Goal: Task Accomplishment & Management: Manage account settings

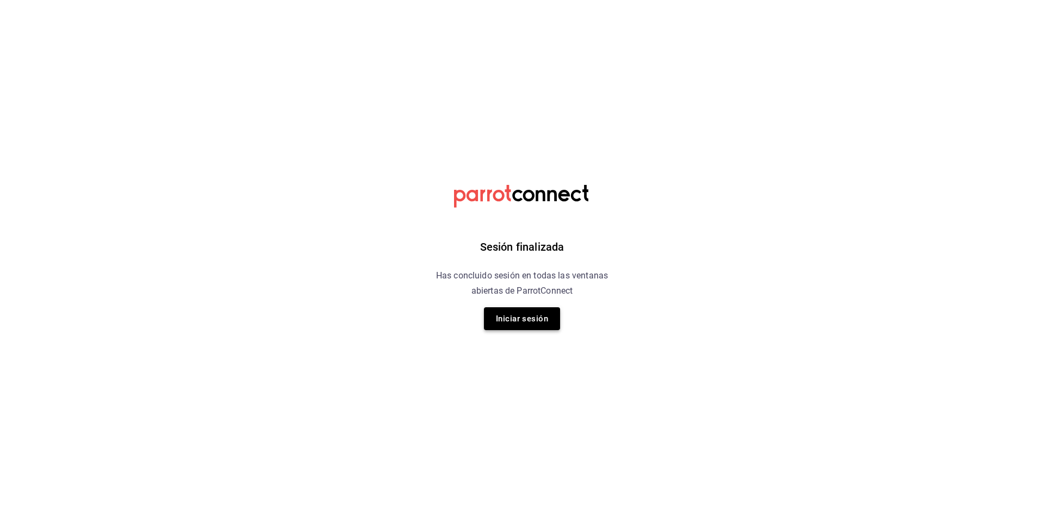
click at [542, 327] on button "Iniciar sesión" at bounding box center [522, 318] width 76 height 23
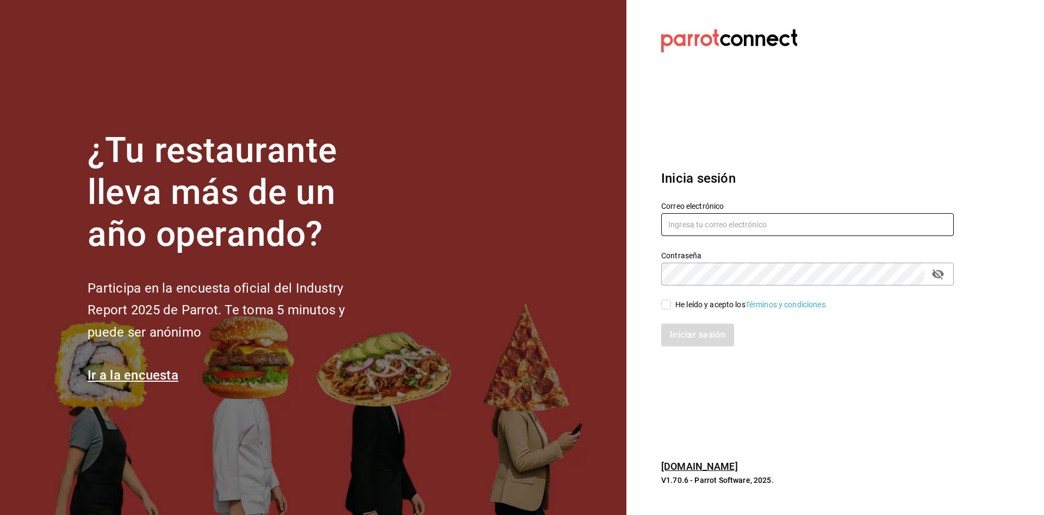
click at [700, 231] on input "text" at bounding box center [807, 224] width 293 height 23
type input "camposduranpi@gmail.com"
click at [666, 299] on div "He leído y acepto los Términos y condiciones." at bounding box center [807, 305] width 293 height 12
click at [663, 301] on input "He leído y acepto los Términos y condiciones." at bounding box center [666, 305] width 10 height 10
checkbox input "true"
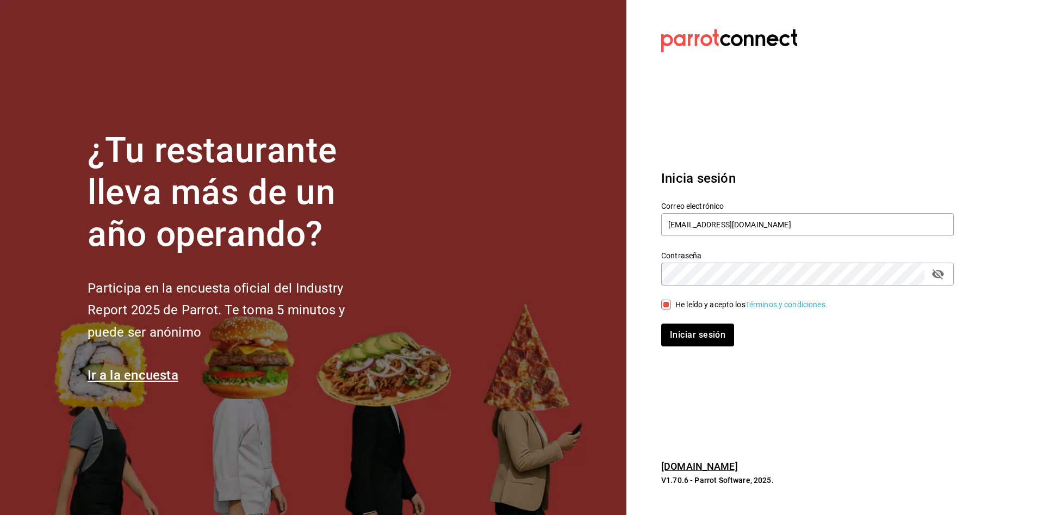
click at [683, 319] on div "Iniciar sesión" at bounding box center [801, 329] width 306 height 36
click at [683, 322] on div "Iniciar sesión" at bounding box center [801, 329] width 306 height 36
click at [675, 339] on button "Iniciar sesión" at bounding box center [698, 335] width 74 height 23
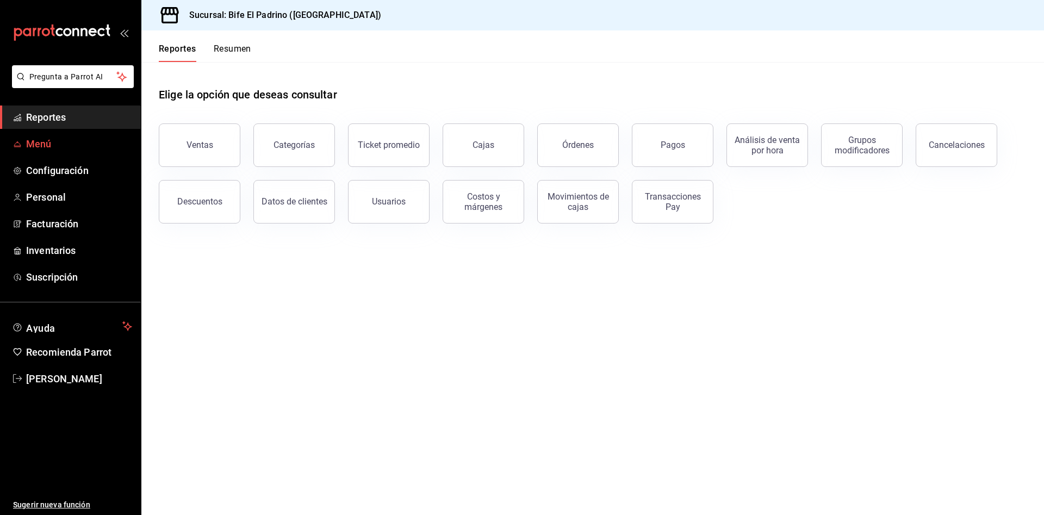
click at [48, 140] on span "Menú" at bounding box center [79, 144] width 106 height 15
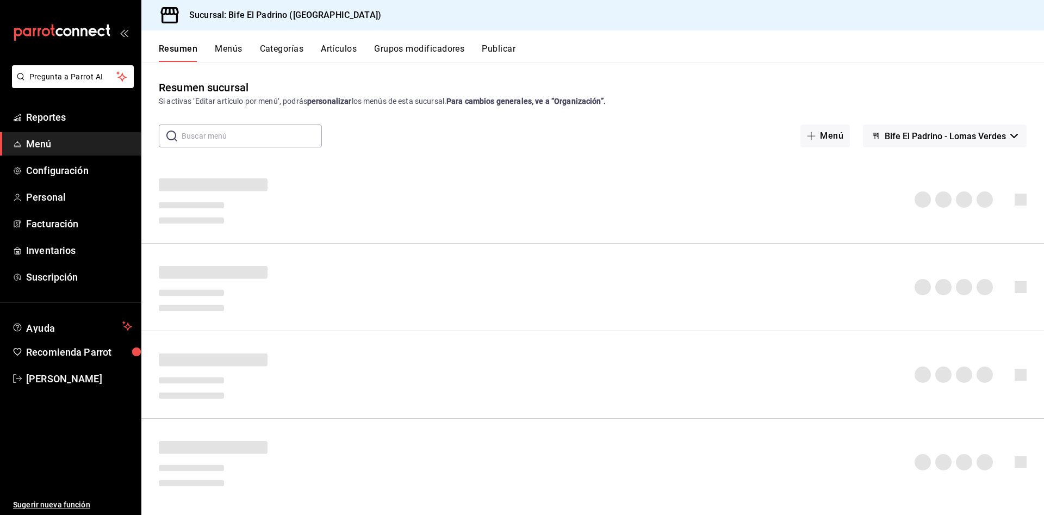
click at [348, 47] on button "Artículos" at bounding box center [339, 53] width 36 height 18
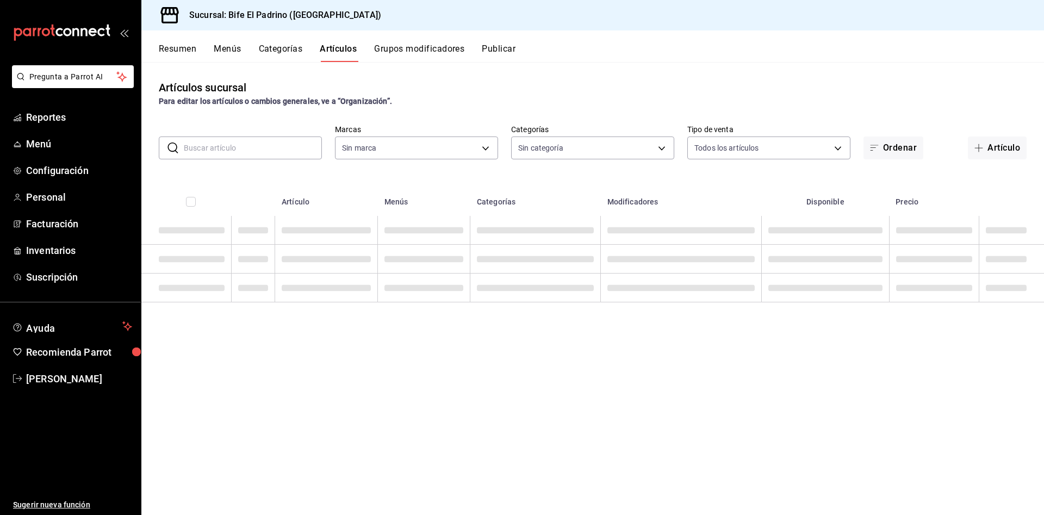
type input "29812e5a-8f7c-4e92-8f2a-002f081b0597"
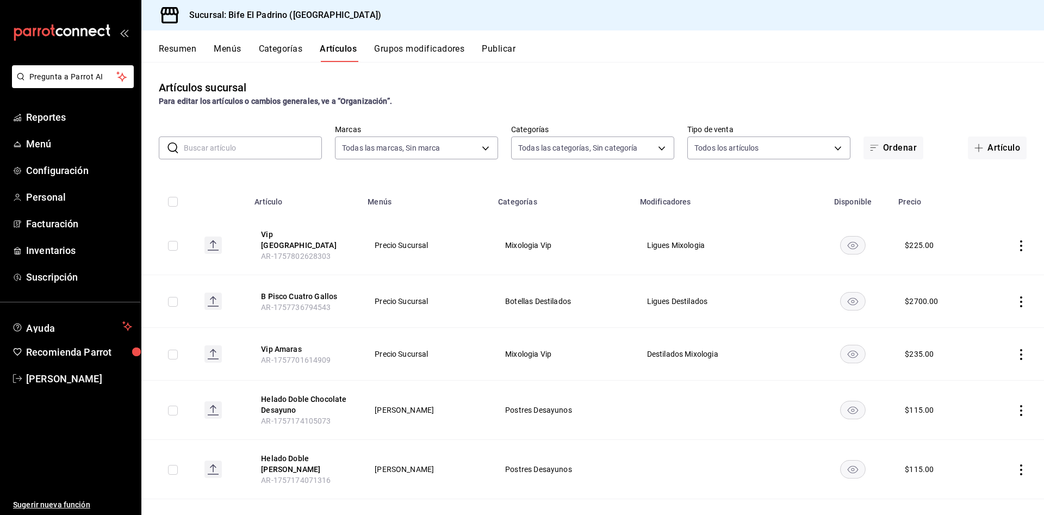
type input "26fff368-dde2-49cc-b82b-959fd44b70ef,e1a85fa7-9893-4e96-a941-5aad07e0ada2,07c83…"
click at [173, 241] on input "checkbox" at bounding box center [173, 246] width 10 height 10
checkbox input "true"
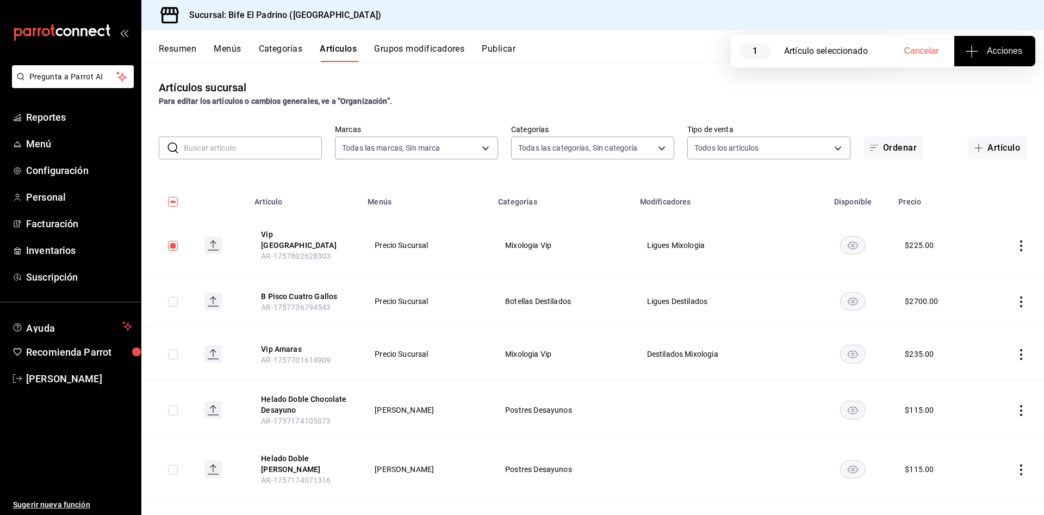
click at [167, 293] on td at bounding box center [168, 301] width 54 height 53
click at [172, 297] on input "checkbox" at bounding box center [173, 302] width 10 height 10
checkbox input "true"
click at [976, 57] on icon "button" at bounding box center [971, 51] width 13 height 13
click at [983, 80] on span "Agregar tipo" at bounding box center [995, 84] width 64 height 11
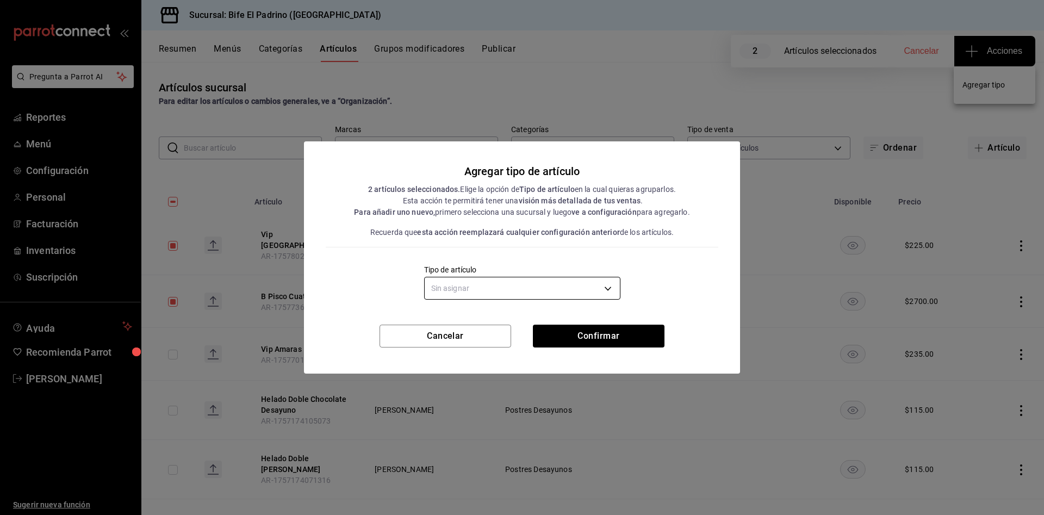
click at [528, 294] on body "Pregunta a Parrot AI Reportes Menú Configuración Personal Facturación Inventari…" at bounding box center [522, 257] width 1044 height 515
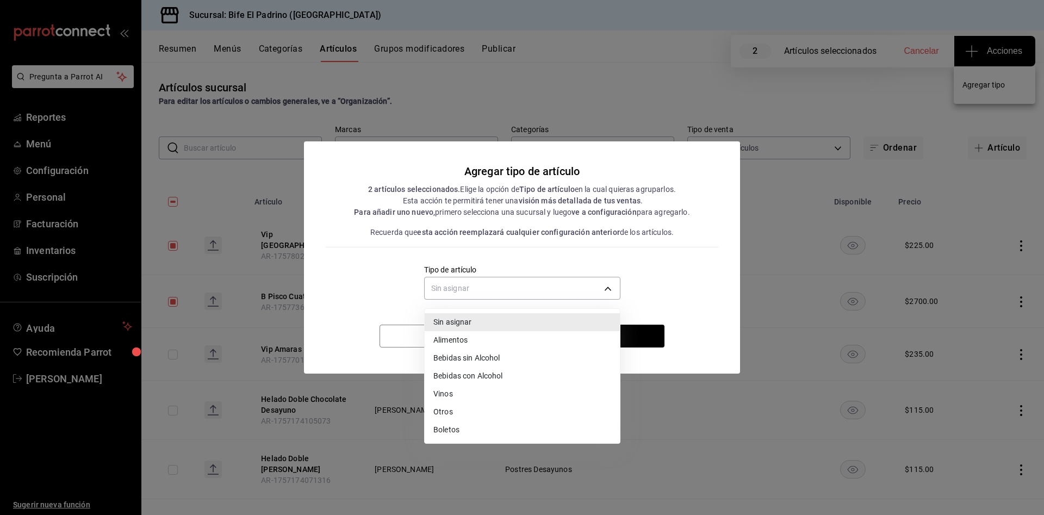
click at [480, 375] on li "Bebidas con Alcohol" at bounding box center [522, 376] width 195 height 18
type input "da1dfecd-29c6-49a3-8a0d-42aa13e068b8"
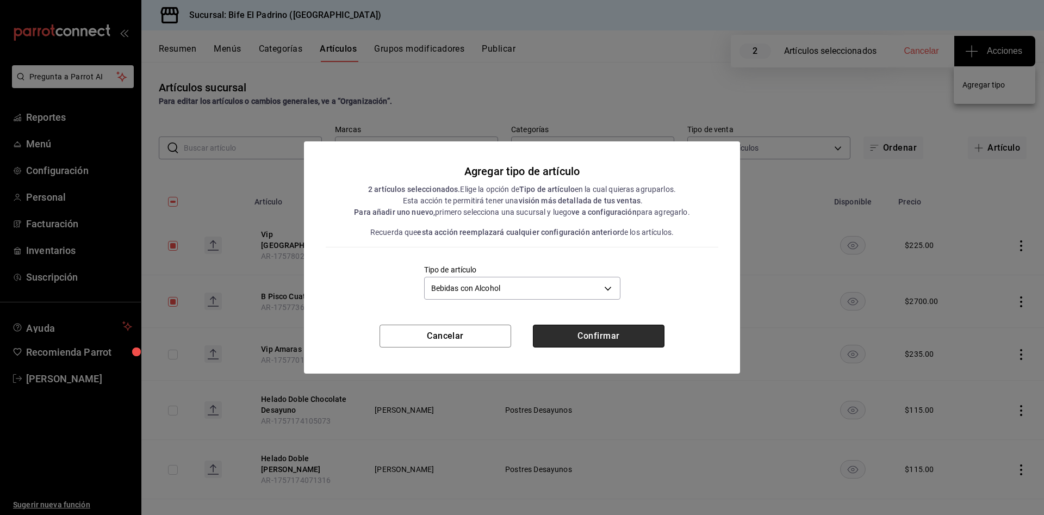
click at [624, 340] on button "Confirmar" at bounding box center [599, 336] width 132 height 23
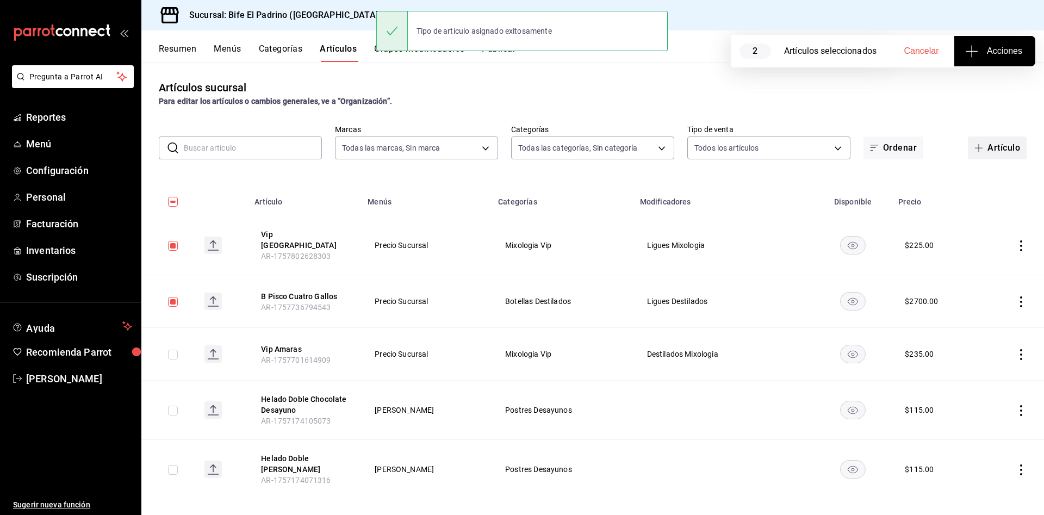
click at [983, 152] on button "Artículo" at bounding box center [997, 148] width 59 height 23
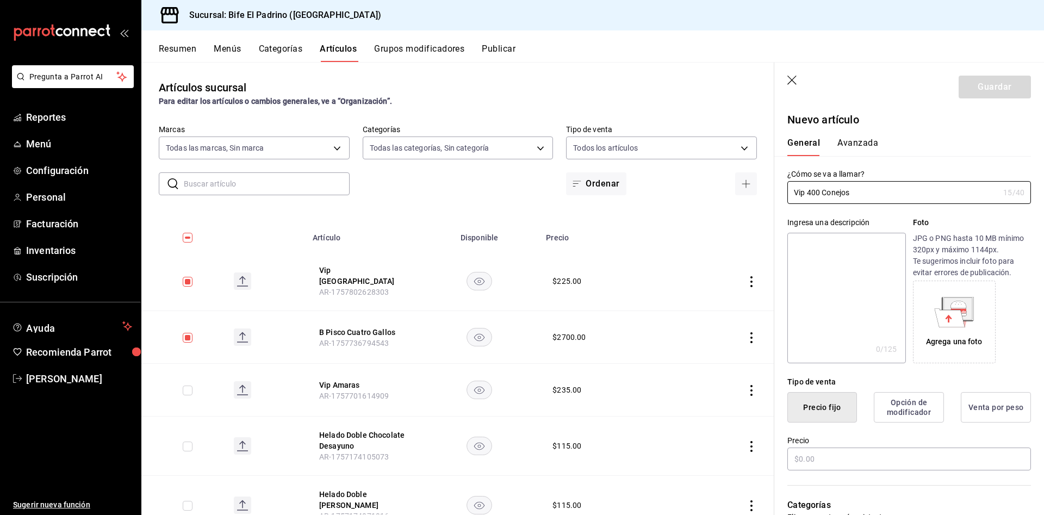
scroll to position [218, 0]
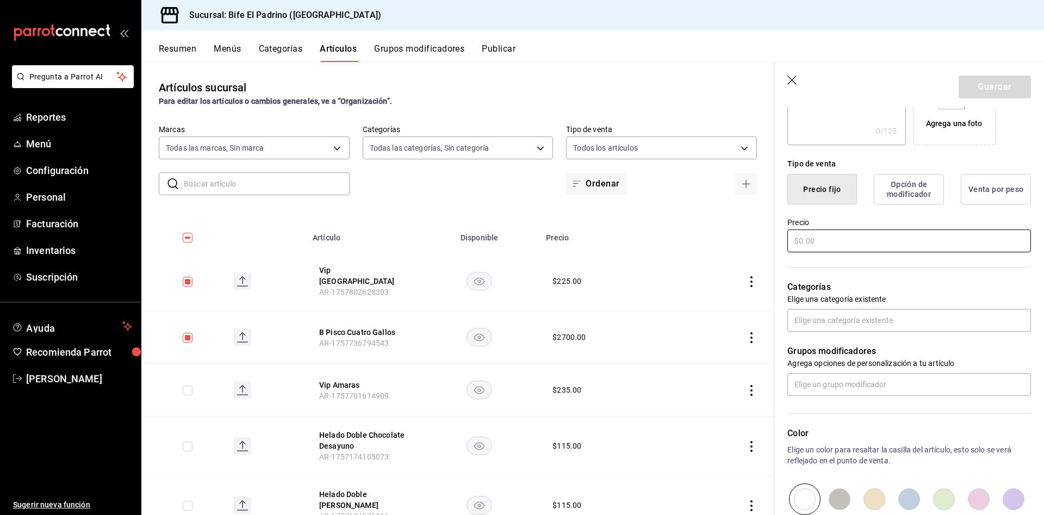
type input "Vip 400 Conejos"
click at [866, 238] on input "text" at bounding box center [909, 241] width 244 height 23
type input "$245.00"
click at [842, 313] on input "text" at bounding box center [909, 320] width 244 height 23
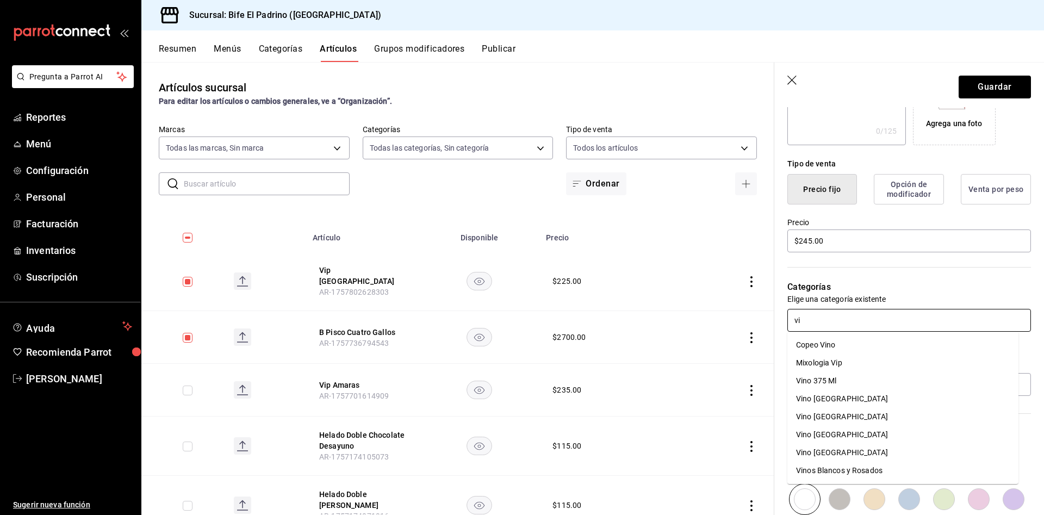
type input "vip"
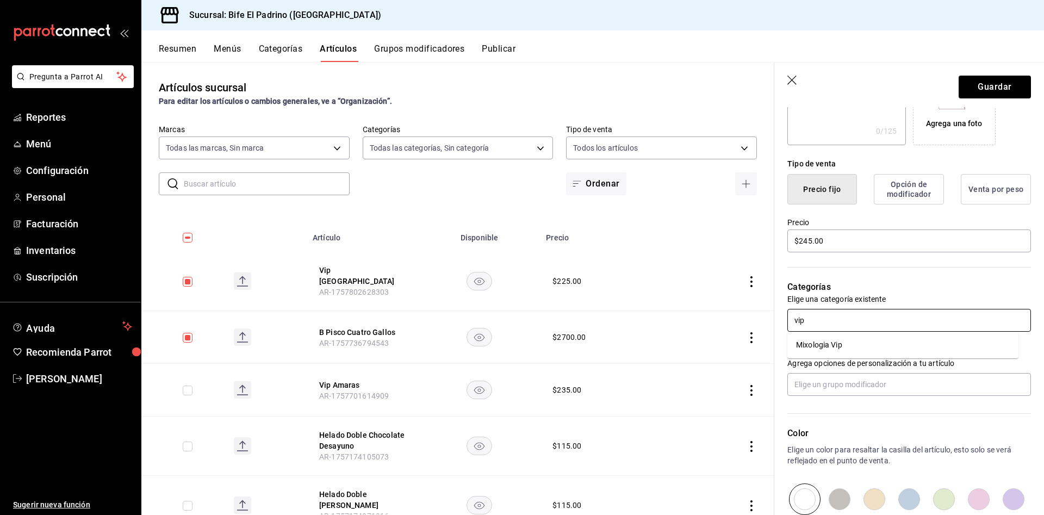
click at [824, 343] on li "Mixologia Vip" at bounding box center [902, 345] width 231 height 18
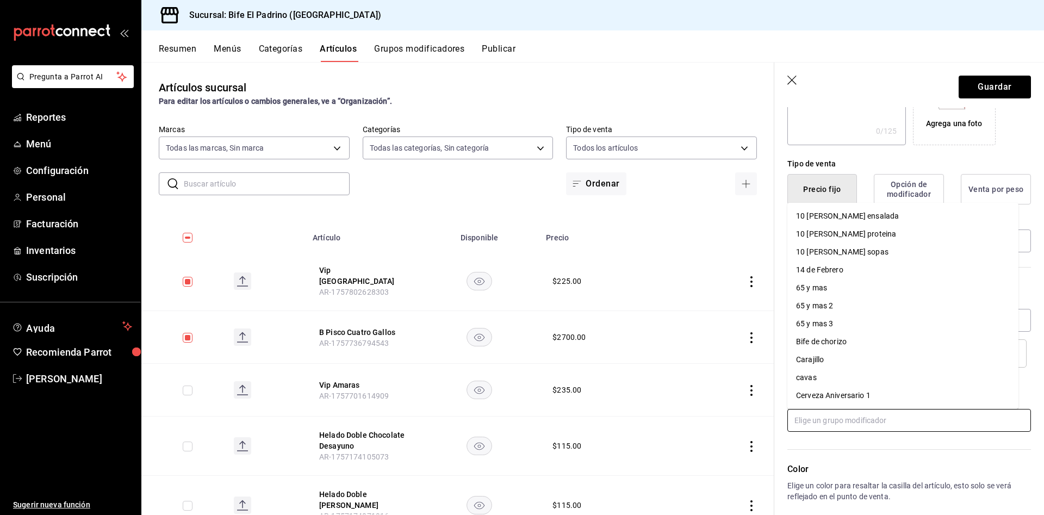
click at [841, 419] on input "text" at bounding box center [909, 420] width 244 height 23
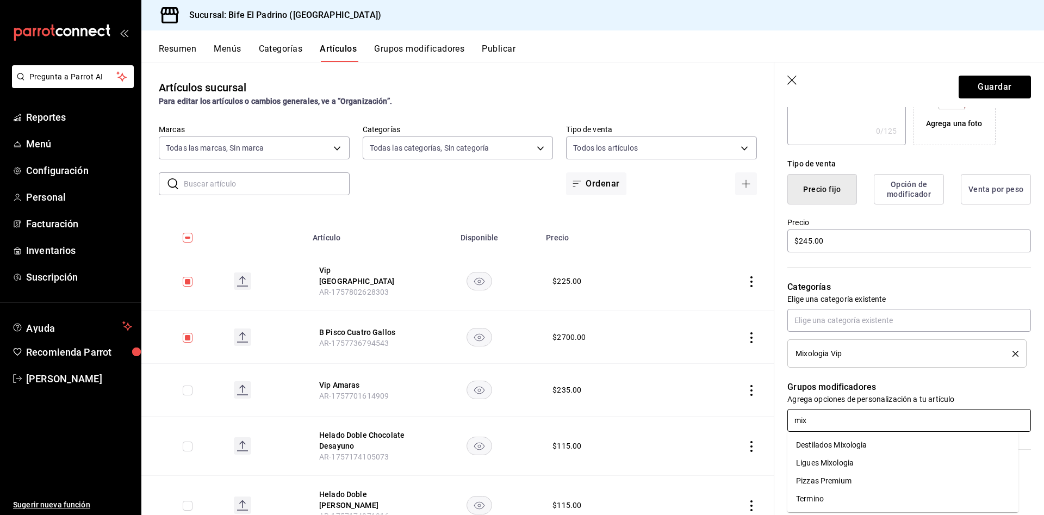
type input "mixo"
click at [854, 461] on div "Ligues Mixologia" at bounding box center [825, 462] width 58 height 11
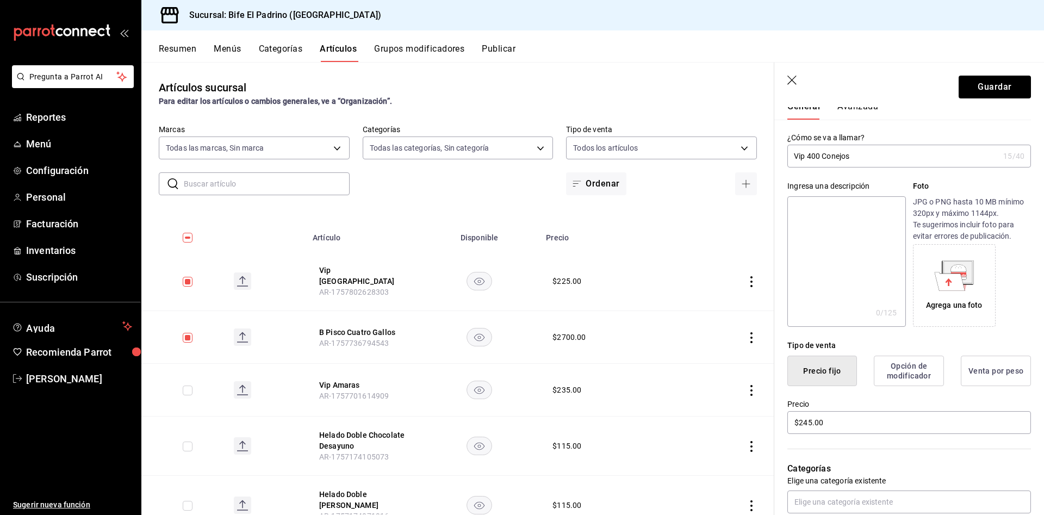
scroll to position [0, 0]
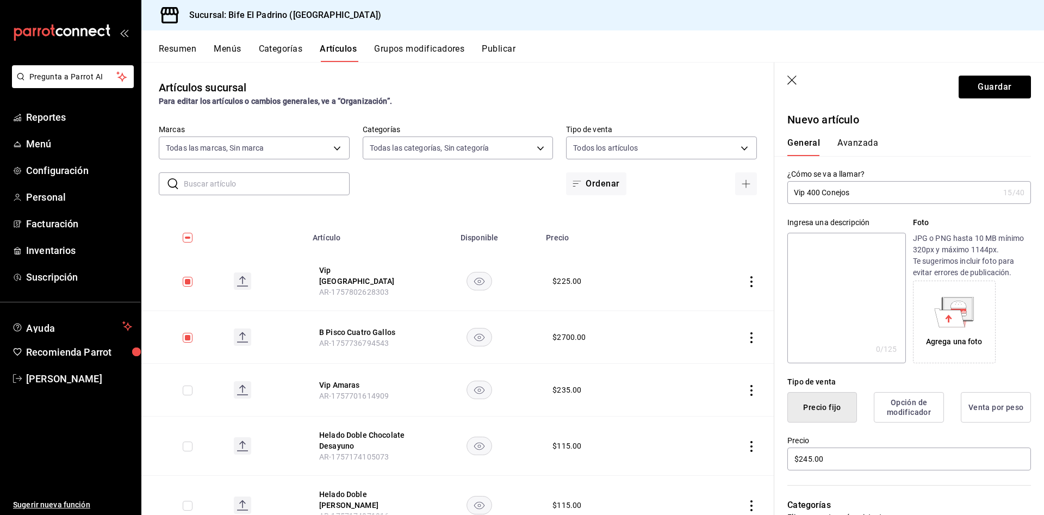
click at [860, 128] on div "General Avanzada" at bounding box center [902, 142] width 257 height 28
click at [858, 134] on div "General Avanzada" at bounding box center [902, 142] width 257 height 28
click at [858, 138] on button "Avanzada" at bounding box center [858, 147] width 41 height 18
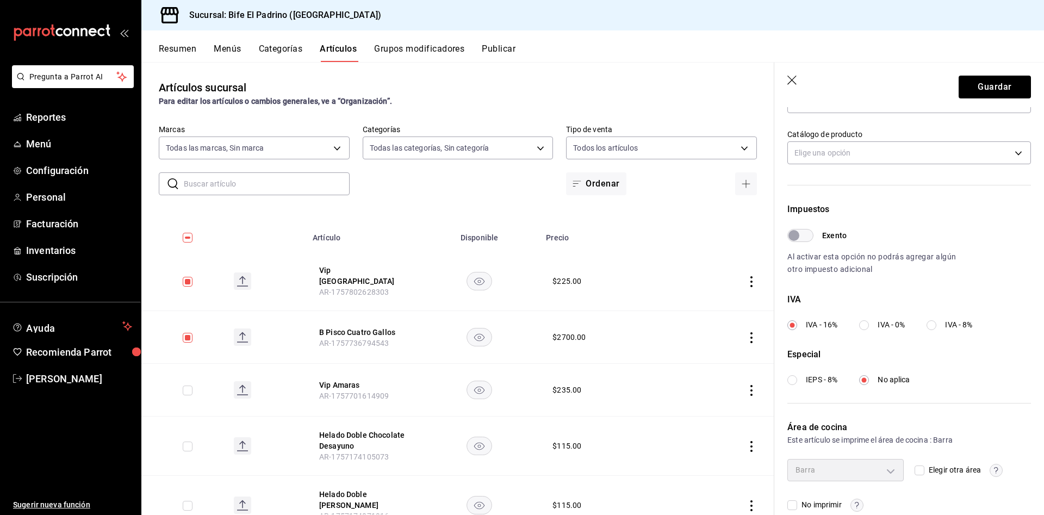
scroll to position [253, 0]
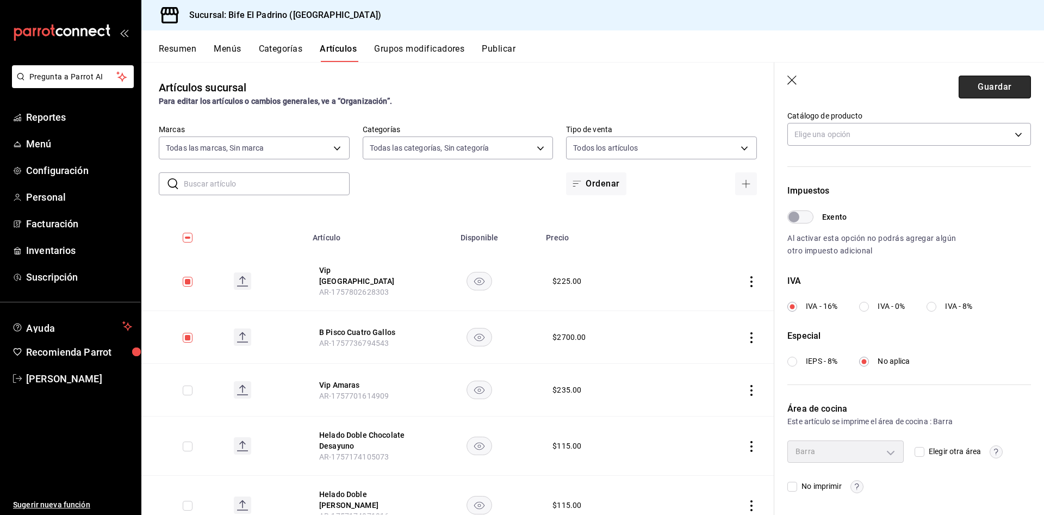
click at [987, 83] on button "Guardar" at bounding box center [995, 87] width 72 height 23
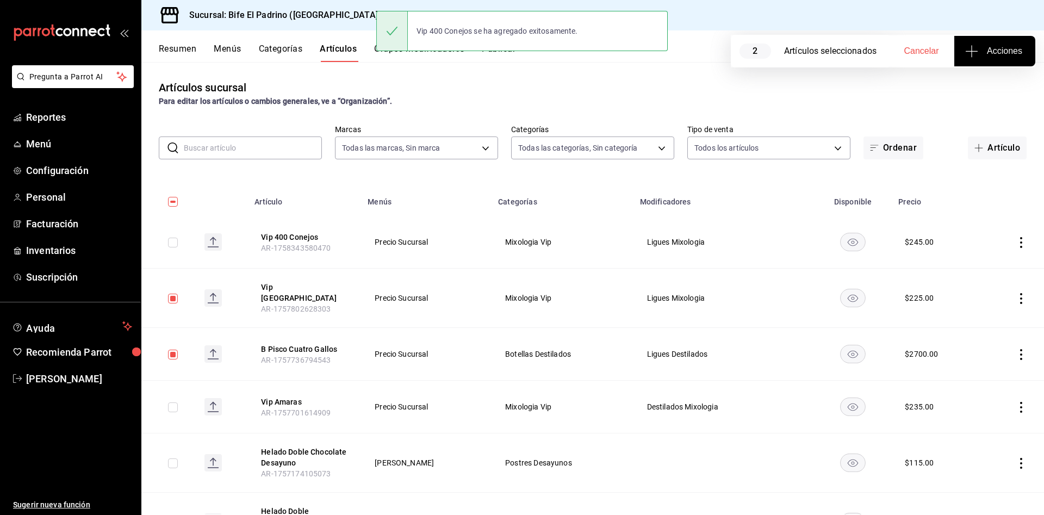
click at [170, 241] on input "checkbox" at bounding box center [173, 243] width 10 height 10
checkbox input "true"
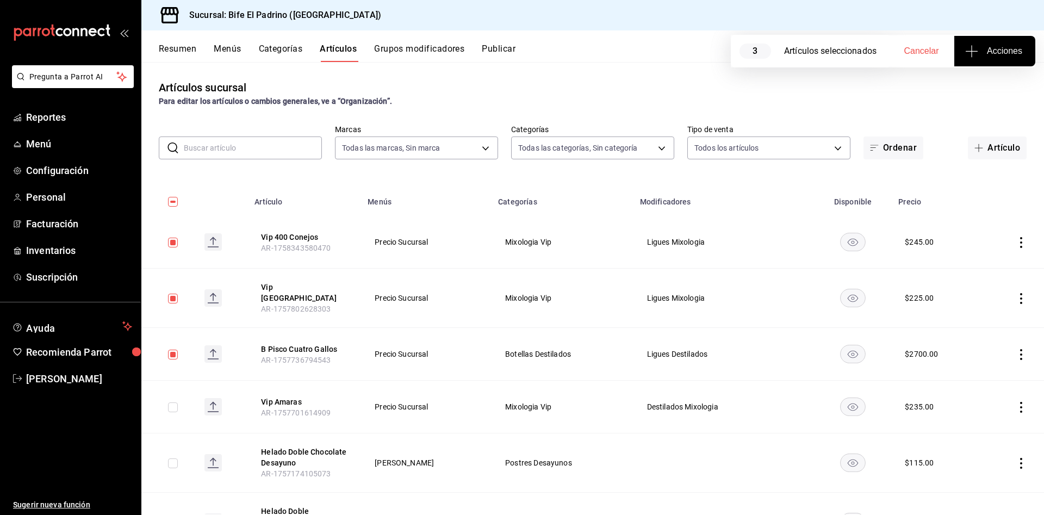
click at [168, 402] on input "checkbox" at bounding box center [173, 407] width 10 height 10
checkbox input "true"
click at [979, 47] on span "Acciones" at bounding box center [994, 51] width 55 height 13
click at [991, 79] on span "Agregar tipo" at bounding box center [995, 84] width 64 height 11
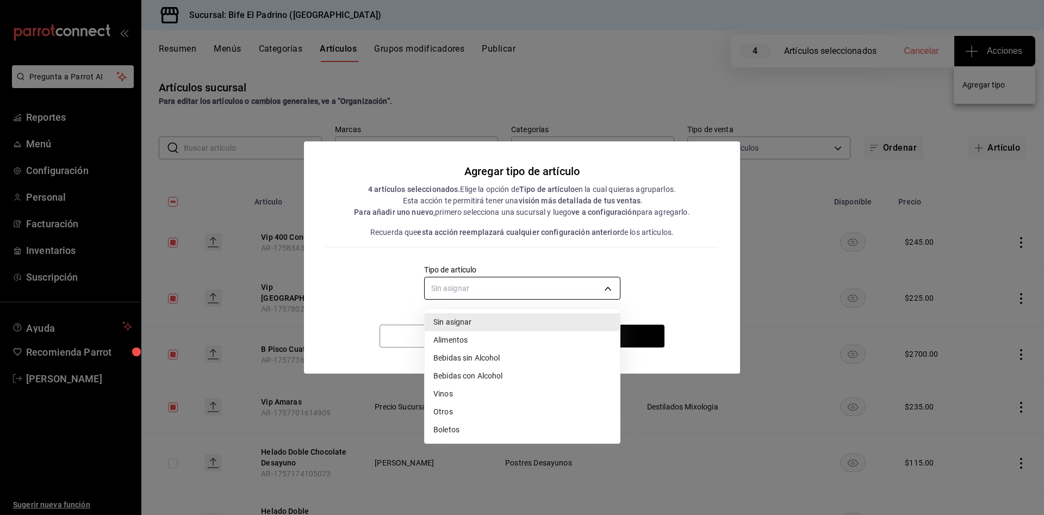
click at [597, 281] on body "Pregunta a Parrot AI Reportes Menú Configuración Personal Facturación Inventari…" at bounding box center [522, 257] width 1044 height 515
click at [497, 375] on li "Bebidas con Alcohol" at bounding box center [522, 376] width 195 height 18
type input "da1dfecd-29c6-49a3-8a0d-42aa13e068b8"
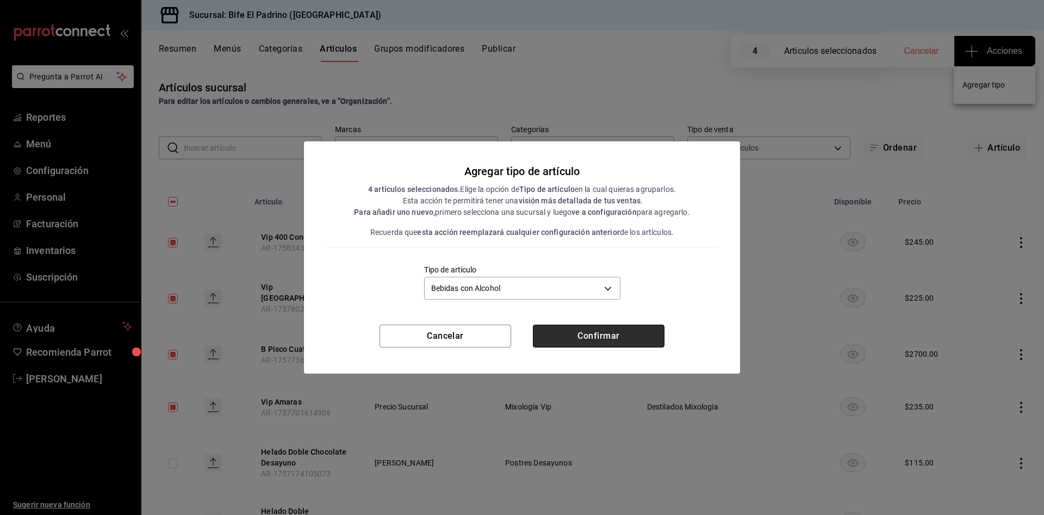
click at [631, 334] on button "Confirmar" at bounding box center [599, 336] width 132 height 23
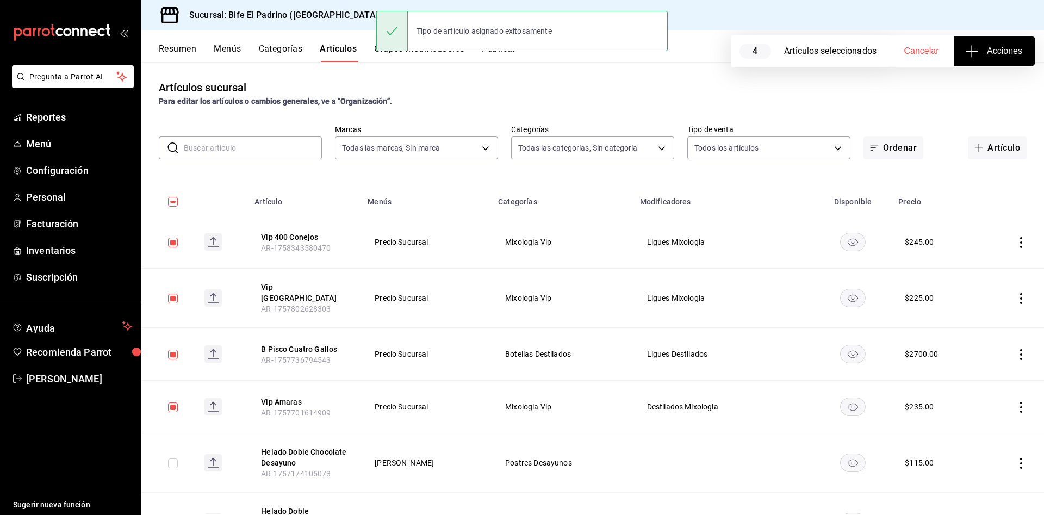
click at [172, 202] on input "checkbox" at bounding box center [173, 202] width 10 height 10
checkbox input "true"
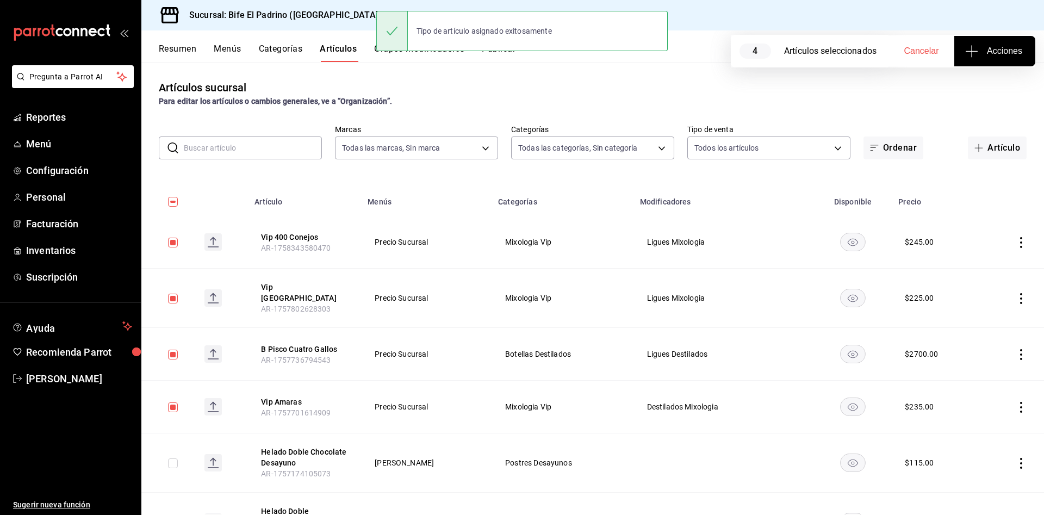
checkbox input "true"
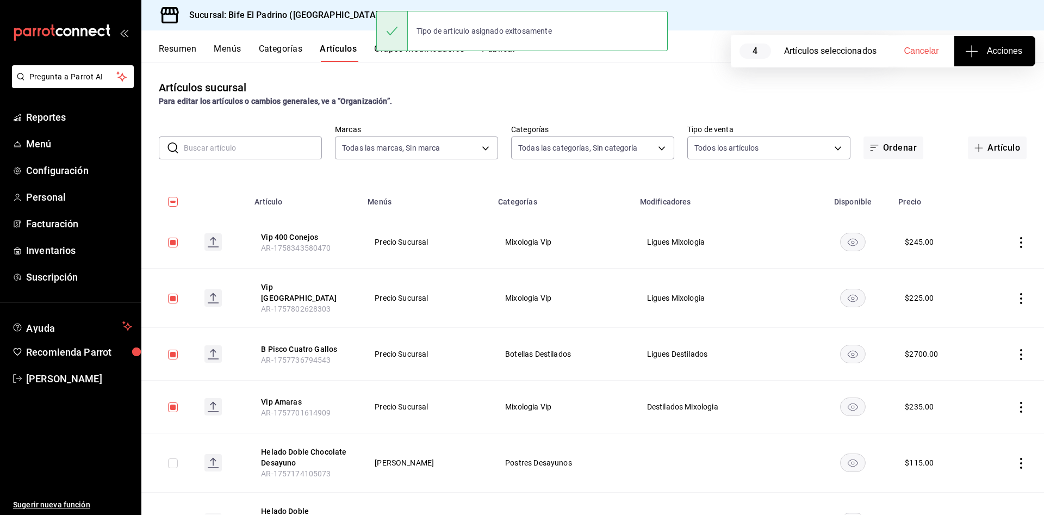
checkbox input "true"
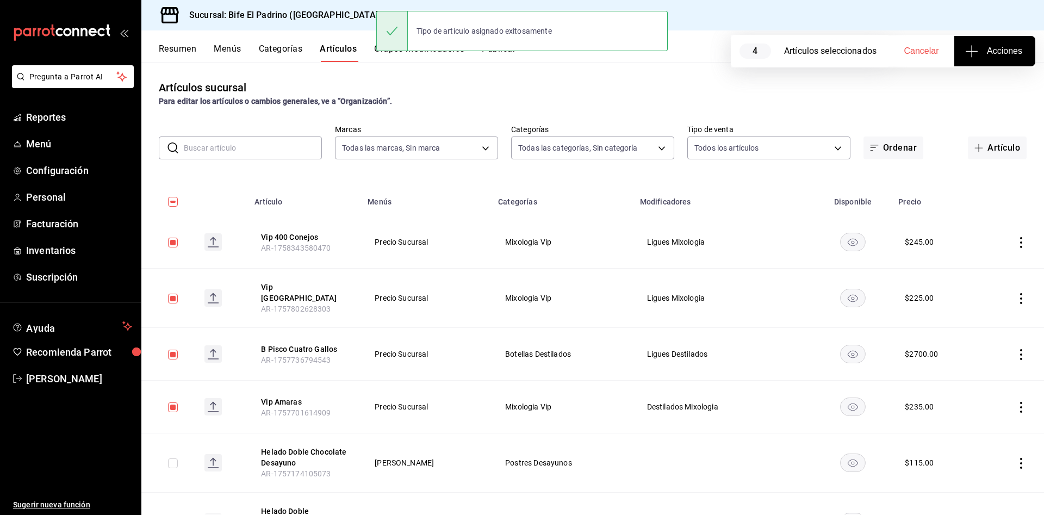
checkbox input "true"
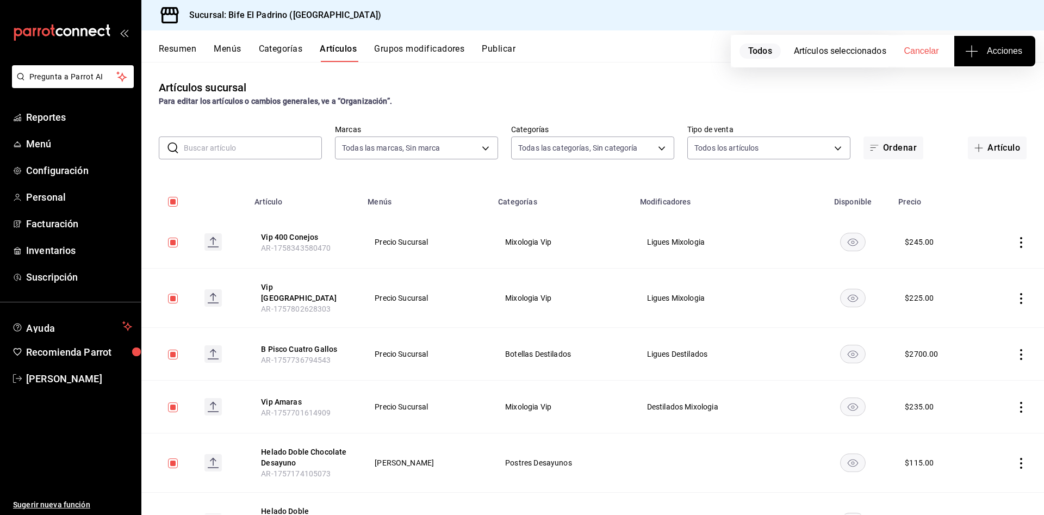
click at [172, 202] on input "checkbox" at bounding box center [173, 202] width 10 height 10
checkbox input "false"
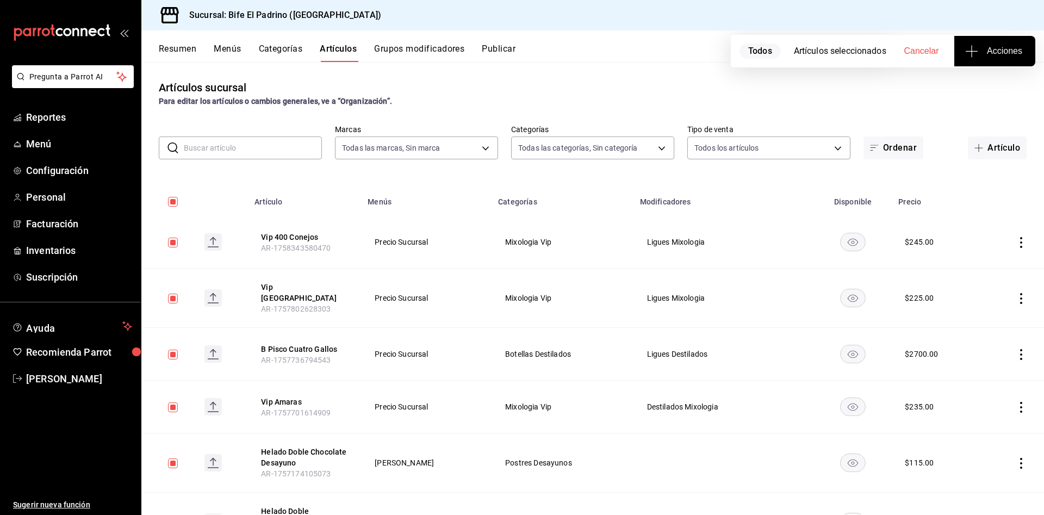
checkbox input "false"
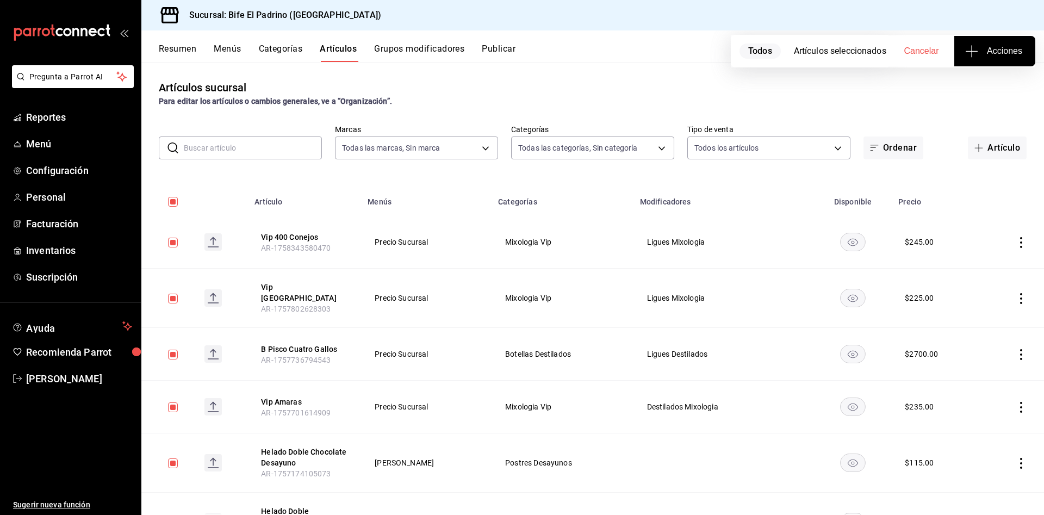
checkbox input "false"
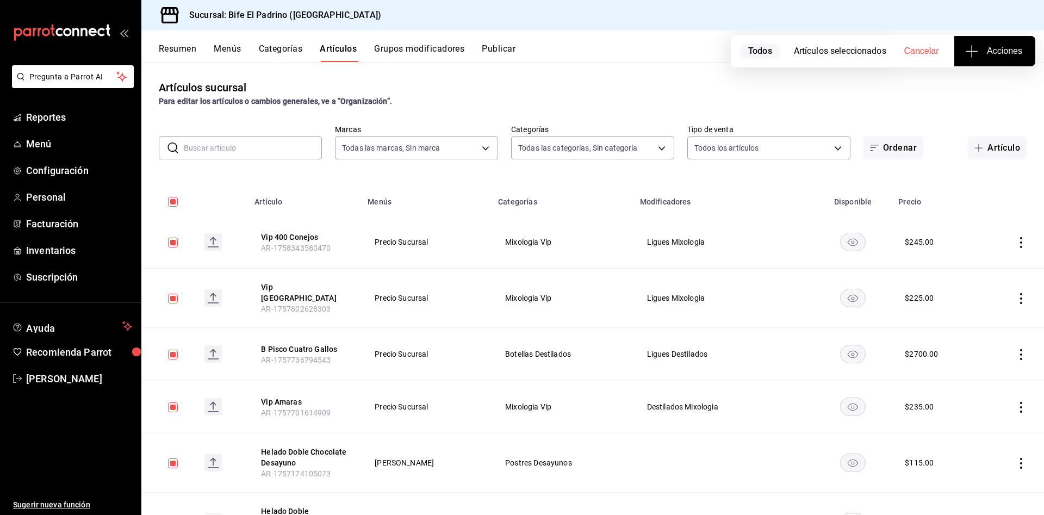
checkbox input "false"
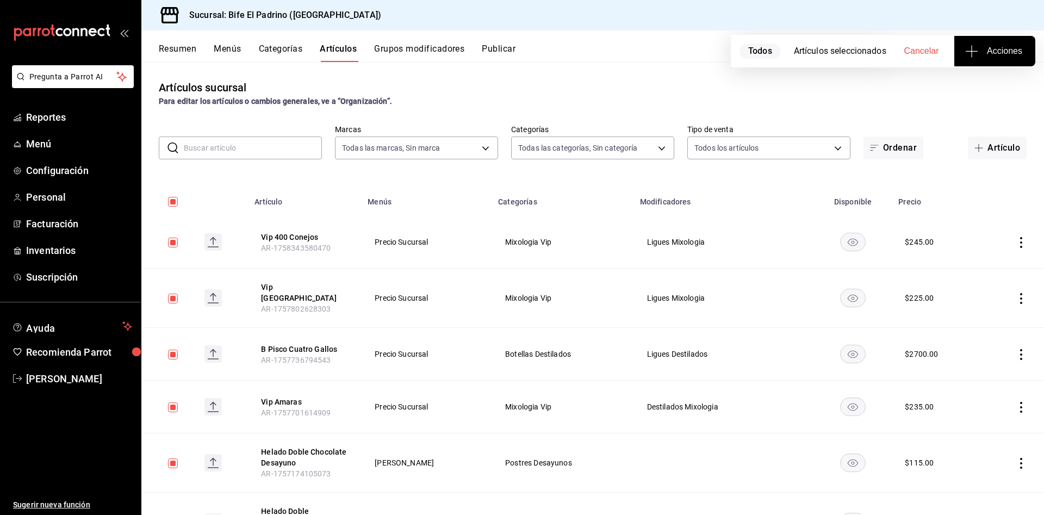
checkbox input "false"
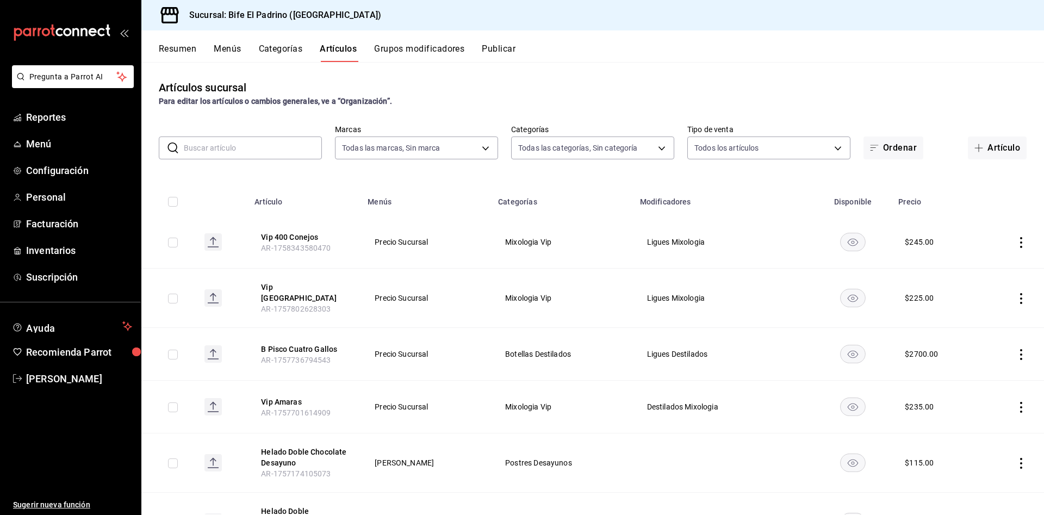
click at [169, 402] on input "checkbox" at bounding box center [173, 407] width 10 height 10
checkbox input "true"
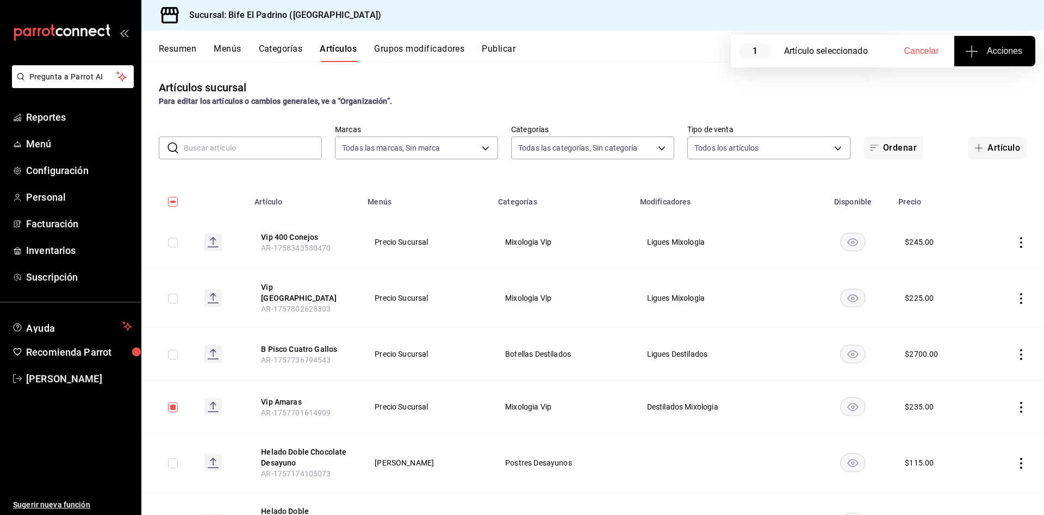
click at [1016, 404] on icon "actions" at bounding box center [1021, 407] width 11 height 11
click at [970, 470] on span "Eliminar" at bounding box center [976, 470] width 28 height 9
click at [961, 433] on div "¿Quiere eliminar este artículo? Cancelar Eliminar" at bounding box center [918, 400] width 191 height 96
click at [966, 426] on button "Eliminar" at bounding box center [961, 421] width 72 height 23
